Goal: Information Seeking & Learning: Learn about a topic

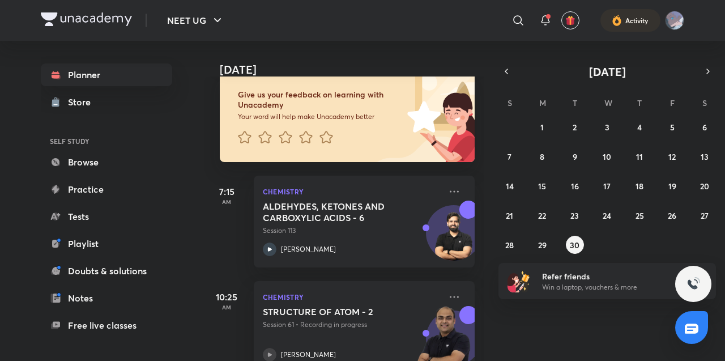
scroll to position [92, 0]
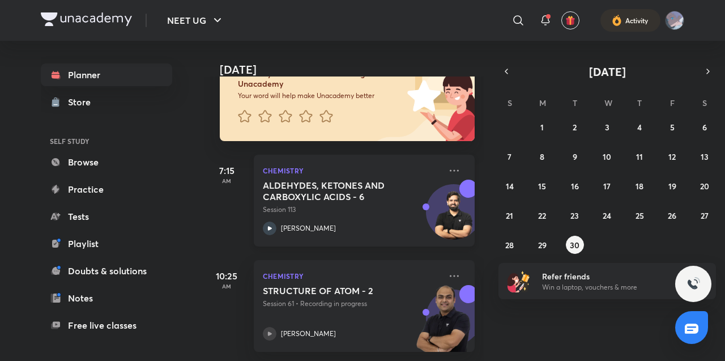
click at [432, 197] on img at bounding box center [453, 217] width 54 height 54
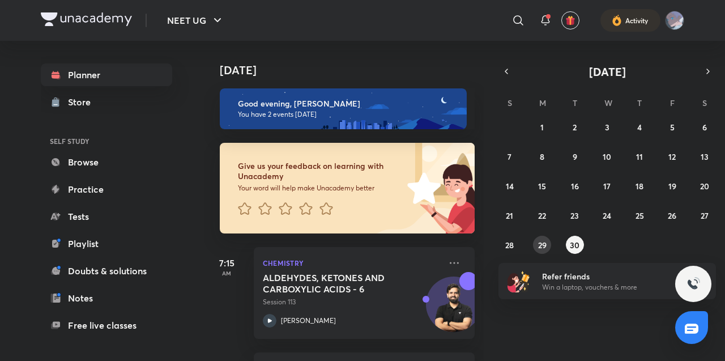
click at [543, 247] on abbr "29" at bounding box center [542, 245] width 8 height 11
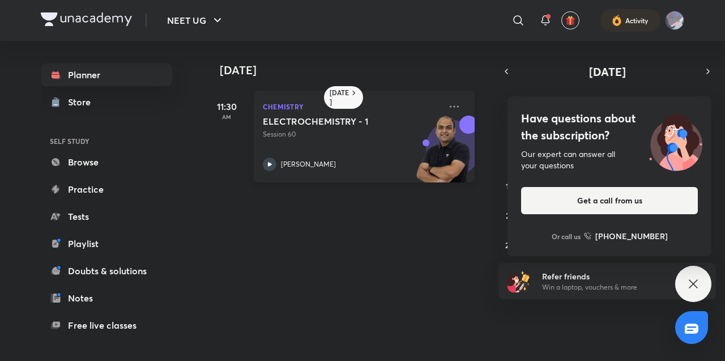
click at [411, 136] on p "Session 60" at bounding box center [352, 134] width 178 height 10
